Goal: Task Accomplishment & Management: Manage account settings

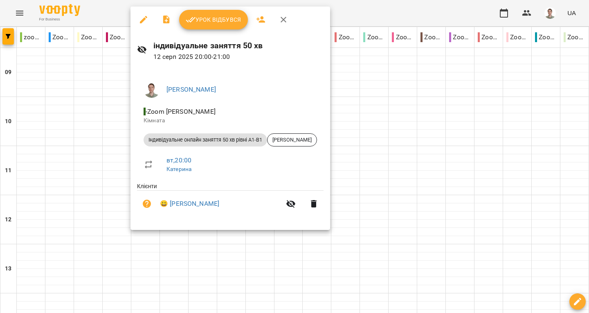
click at [201, 21] on span "Урок відбувся" at bounding box center [214, 20] width 56 height 10
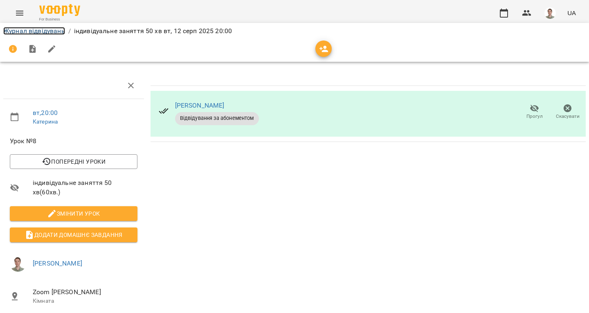
click at [54, 34] on link "Журнал відвідувань" at bounding box center [34, 31] width 62 height 8
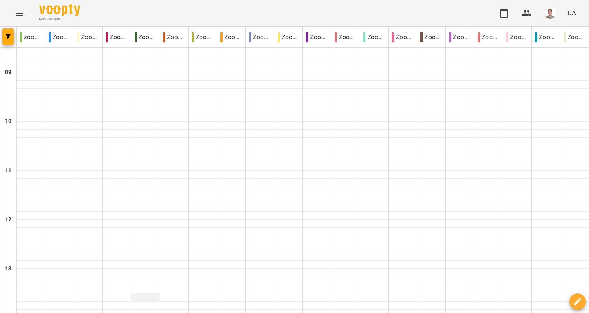
scroll to position [477, 0]
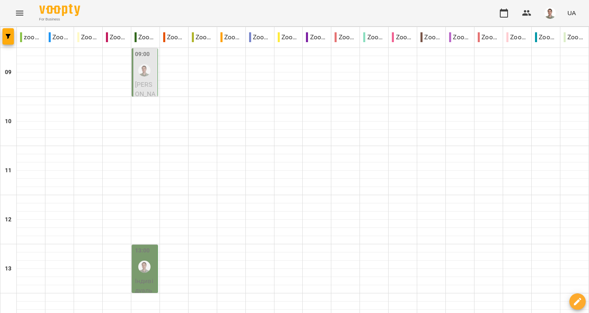
scroll to position [82, 0]
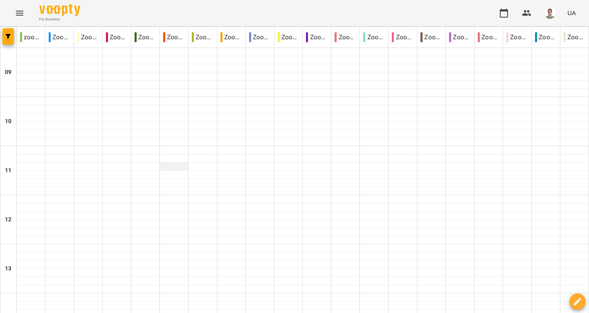
scroll to position [477, 0]
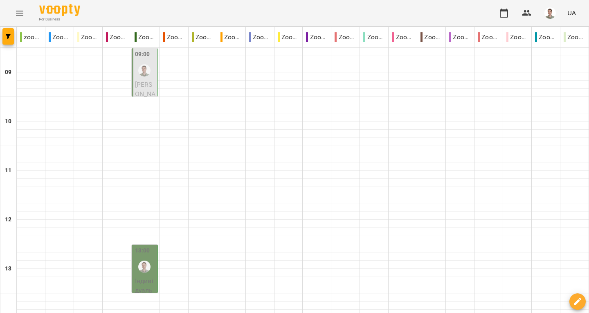
click at [135, 249] on label "13:00" at bounding box center [142, 250] width 15 height 9
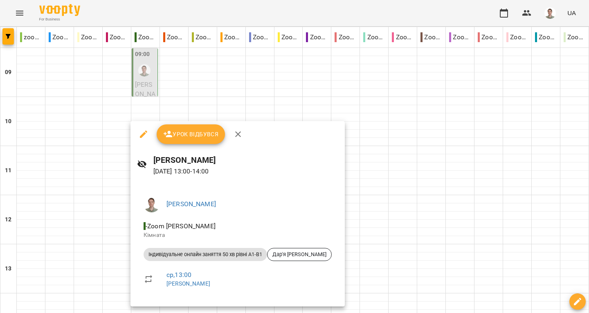
click at [238, 133] on icon "button" at bounding box center [238, 134] width 6 height 6
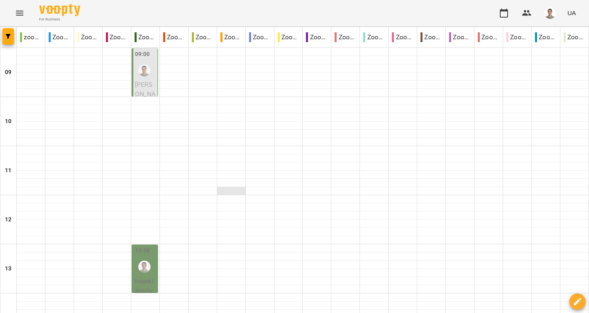
scroll to position [82, 0]
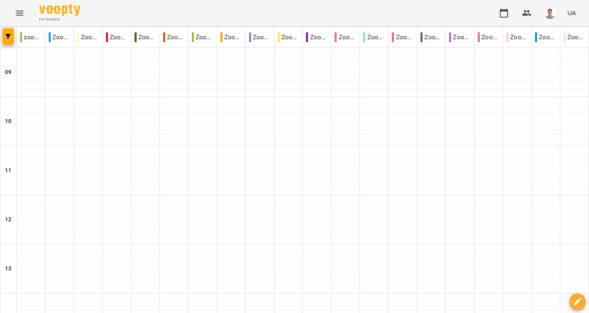
scroll to position [436, 0]
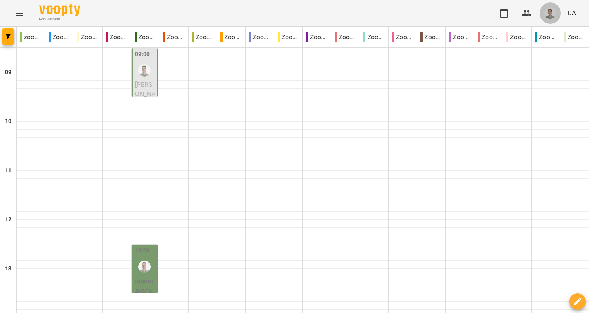
click at [556, 14] on img "button" at bounding box center [550, 12] width 11 height 11
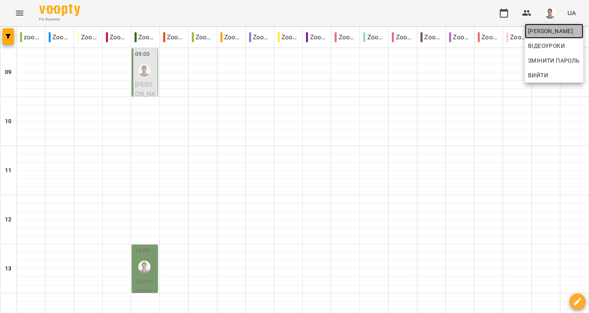
click at [546, 29] on span "[PERSON_NAME]" at bounding box center [554, 31] width 52 height 10
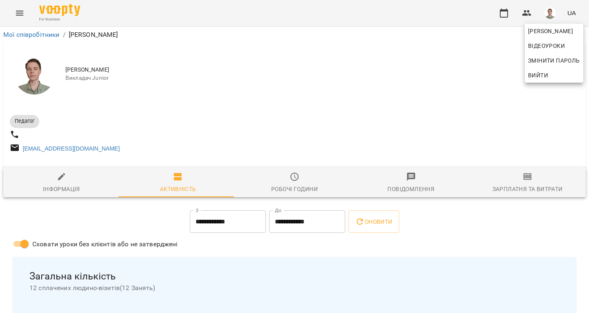
click at [526, 184] on div at bounding box center [294, 156] width 589 height 313
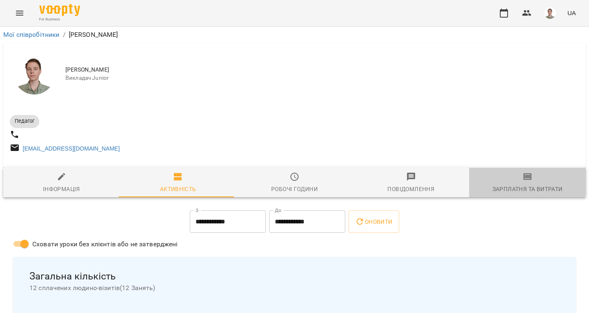
click at [524, 180] on icon "button" at bounding box center [528, 176] width 8 height 7
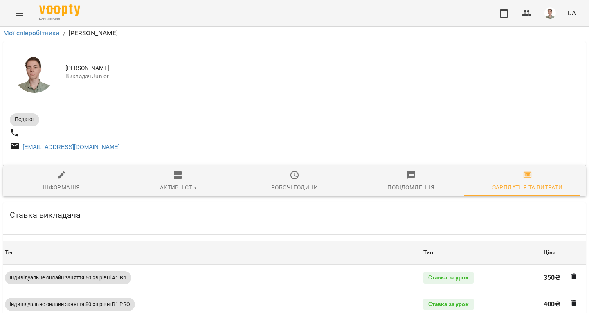
scroll to position [327, 0]
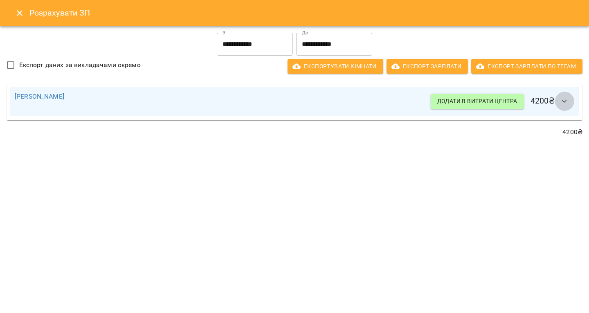
click at [566, 99] on icon "button" at bounding box center [565, 102] width 10 height 10
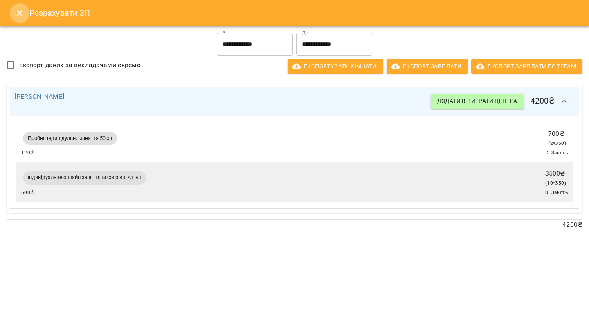
click at [18, 11] on icon "Close" at bounding box center [20, 13] width 10 height 10
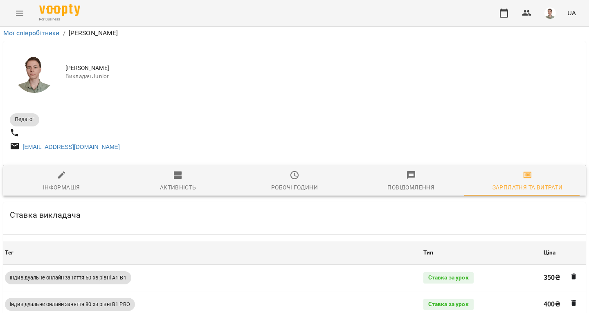
scroll to position [0, 0]
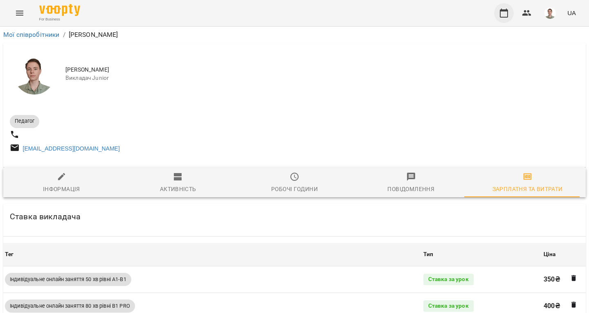
click at [500, 15] on icon "button" at bounding box center [504, 13] width 8 height 9
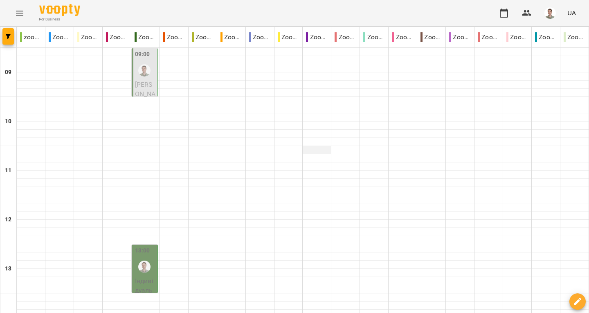
scroll to position [41, 0]
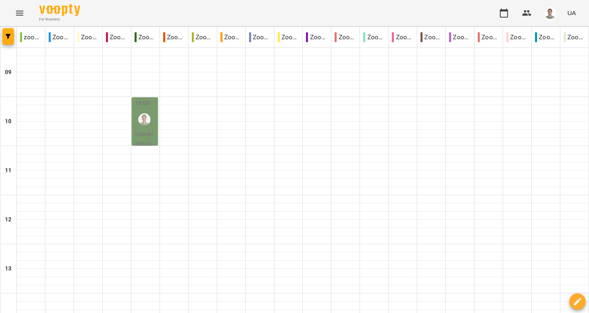
scroll to position [0, 0]
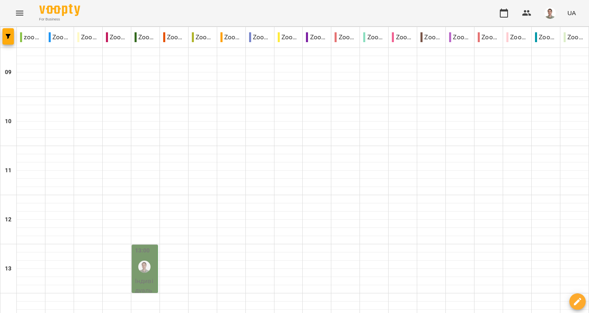
scroll to position [82, 0]
type input "**********"
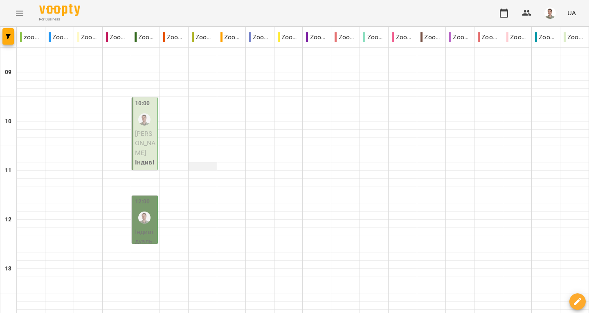
scroll to position [0, 0]
click at [142, 127] on div at bounding box center [144, 119] width 19 height 19
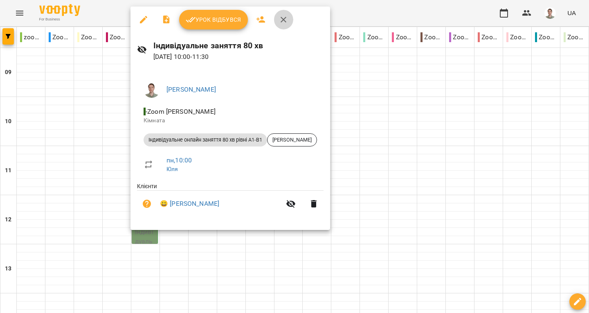
click at [282, 12] on button "button" at bounding box center [284, 20] width 20 height 20
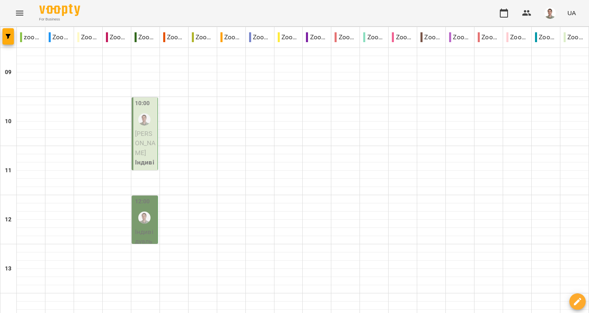
scroll to position [477, 0]
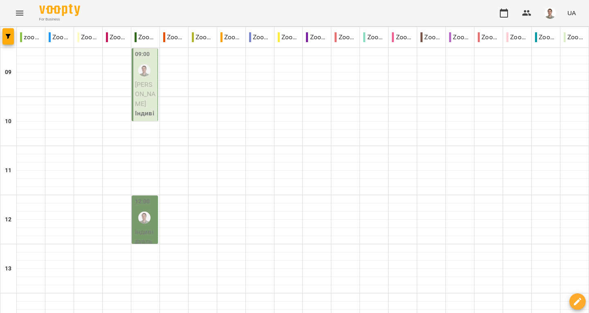
scroll to position [82, 0]
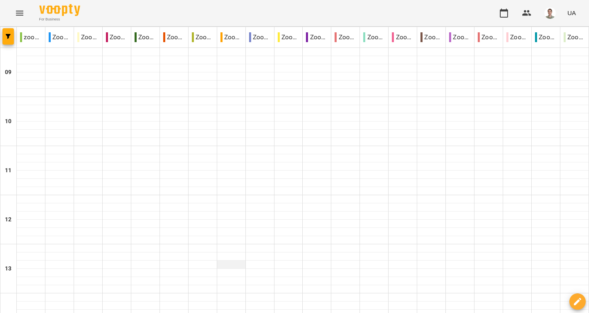
scroll to position [477, 0]
type input "**********"
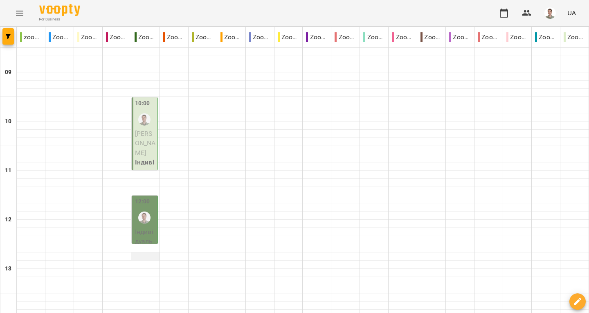
scroll to position [450, 0]
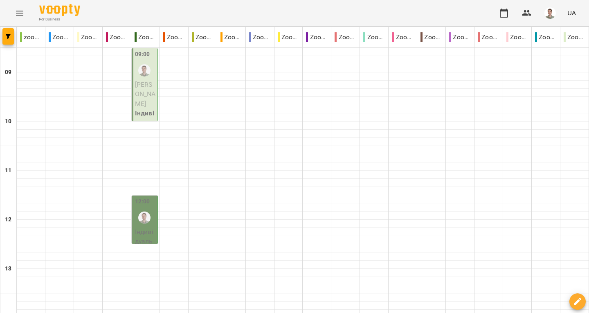
scroll to position [477, 0]
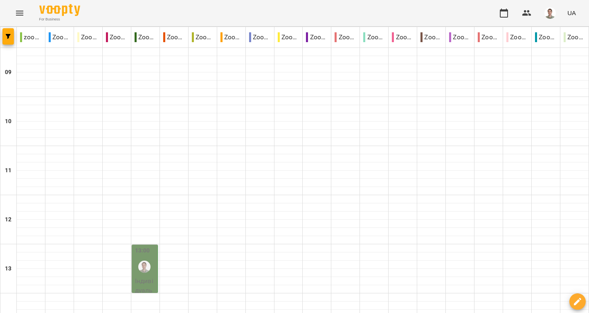
type input "**********"
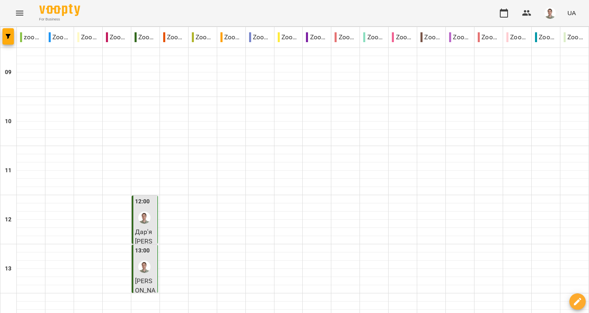
scroll to position [477, 0]
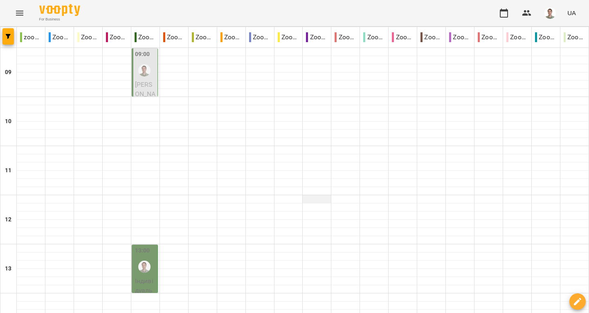
scroll to position [41, 0]
click at [143, 261] on img "Андрій" at bounding box center [144, 267] width 12 height 12
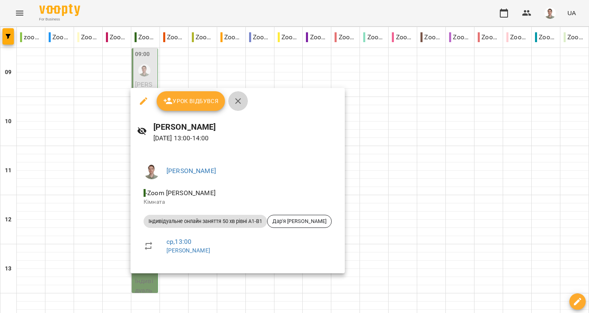
click at [233, 98] on icon "button" at bounding box center [238, 101] width 10 height 10
